Goal: Entertainment & Leisure: Consume media (video, audio)

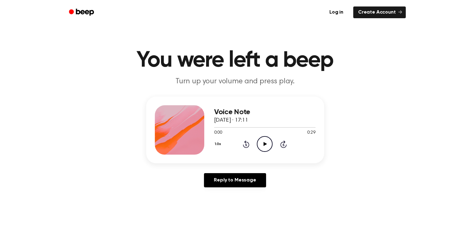
click at [268, 145] on icon "Play Audio" at bounding box center [265, 144] width 16 height 16
click at [263, 143] on icon "Pause Audio" at bounding box center [265, 144] width 16 height 16
click at [246, 143] on icon "Rewind 5 seconds" at bounding box center [245, 144] width 7 height 8
click at [262, 143] on icon "Play Audio" at bounding box center [265, 144] width 16 height 16
click at [264, 143] on icon at bounding box center [264, 144] width 3 height 4
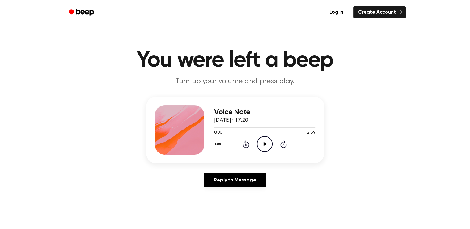
click at [265, 144] on icon at bounding box center [264, 144] width 3 height 4
click at [266, 141] on icon "Play Audio" at bounding box center [265, 144] width 16 height 16
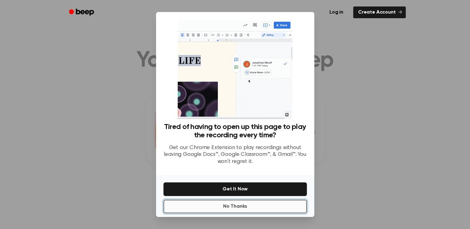
click at [239, 207] on button "No Thanks" at bounding box center [234, 207] width 143 height 14
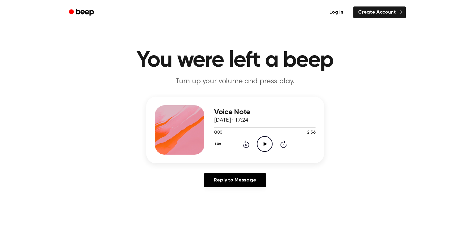
click at [262, 144] on icon "Play Audio" at bounding box center [265, 144] width 16 height 16
click at [266, 141] on icon "Play Audio" at bounding box center [265, 144] width 16 height 16
click at [268, 143] on icon "Play Audio" at bounding box center [265, 144] width 16 height 16
click at [263, 143] on icon at bounding box center [264, 144] width 3 height 4
click at [266, 145] on icon "Play Audio" at bounding box center [265, 144] width 16 height 16
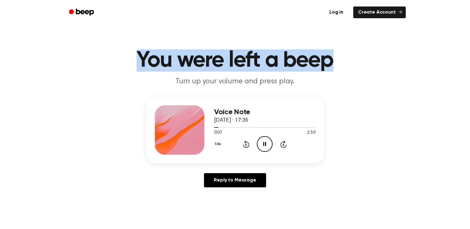
drag, startPoint x: 140, startPoint y: 59, endPoint x: 333, endPoint y: 67, distance: 193.3
click at [333, 67] on h1 "You were left a beep" at bounding box center [235, 60] width 316 height 22
click at [141, 57] on h1 "You were left a beep" at bounding box center [235, 60] width 316 height 22
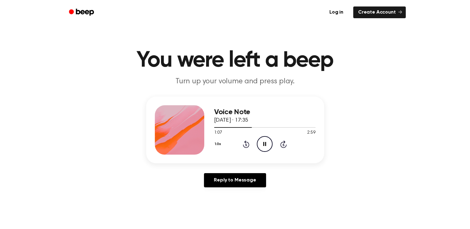
click at [262, 145] on icon "Pause Audio" at bounding box center [265, 144] width 16 height 16
click at [264, 143] on icon at bounding box center [264, 144] width 3 height 4
click at [246, 142] on icon "Rewind 5 seconds" at bounding box center [245, 144] width 7 height 8
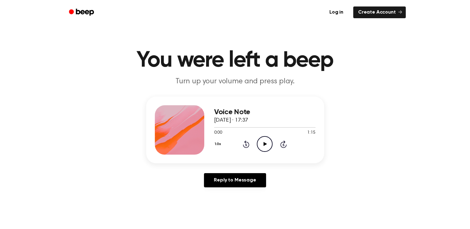
click at [263, 145] on icon "Play Audio" at bounding box center [265, 144] width 16 height 16
